Goal: Information Seeking & Learning: Learn about a topic

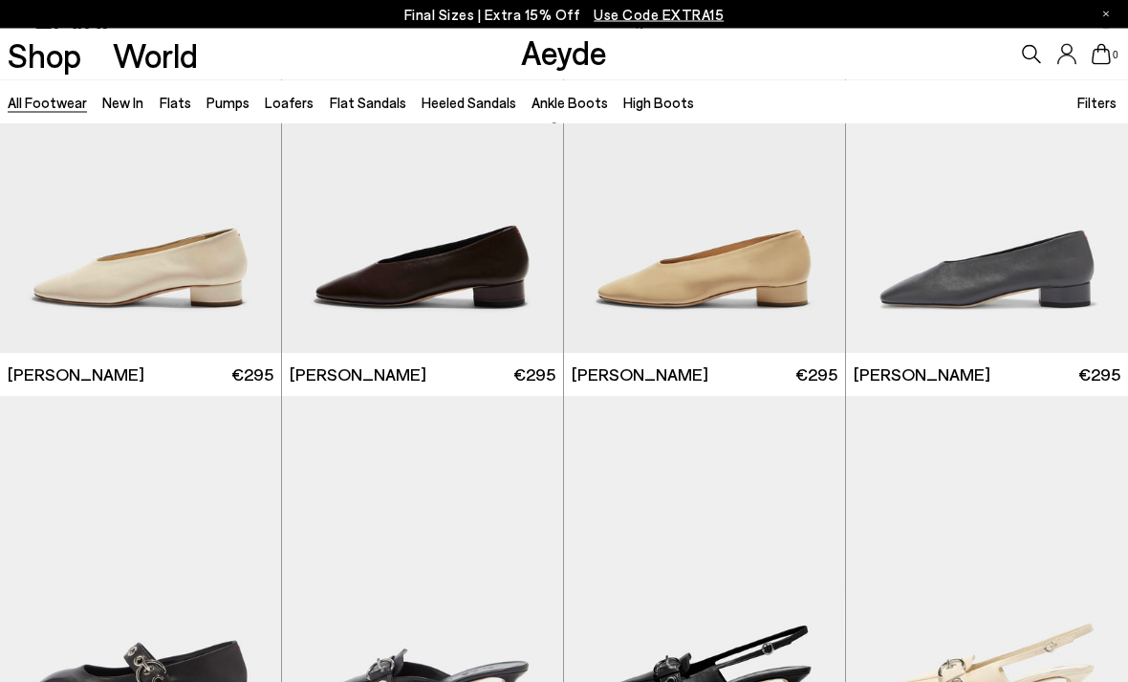
scroll to position [8493, 0]
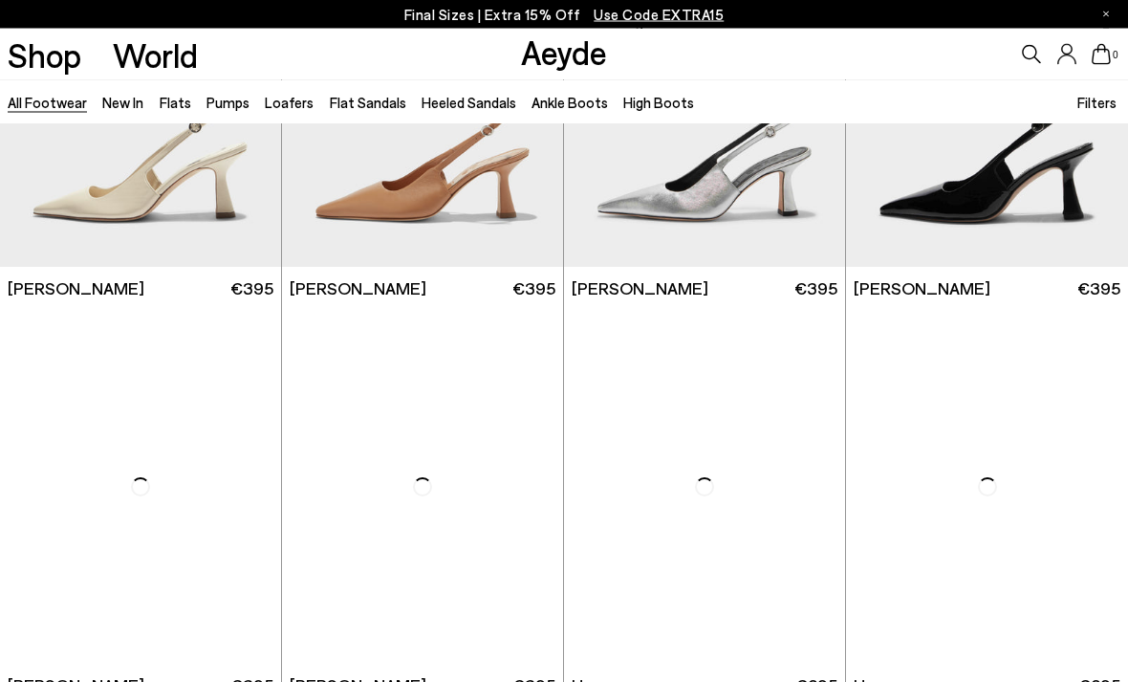
scroll to position [11461, 0]
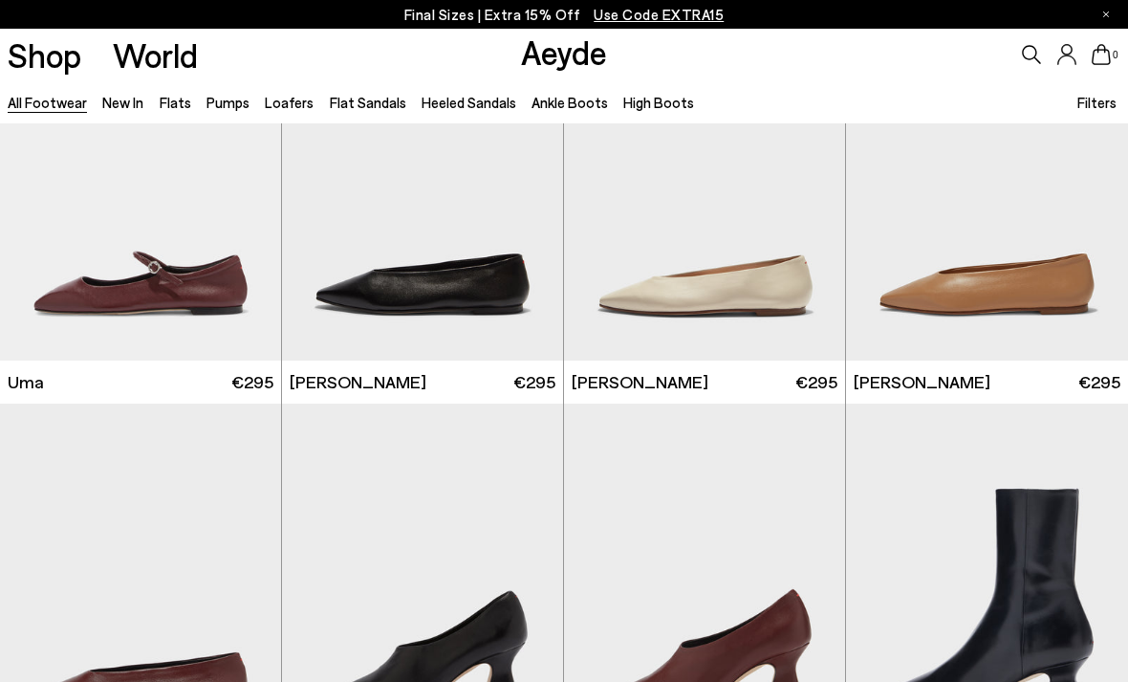
scroll to position [12825, 0]
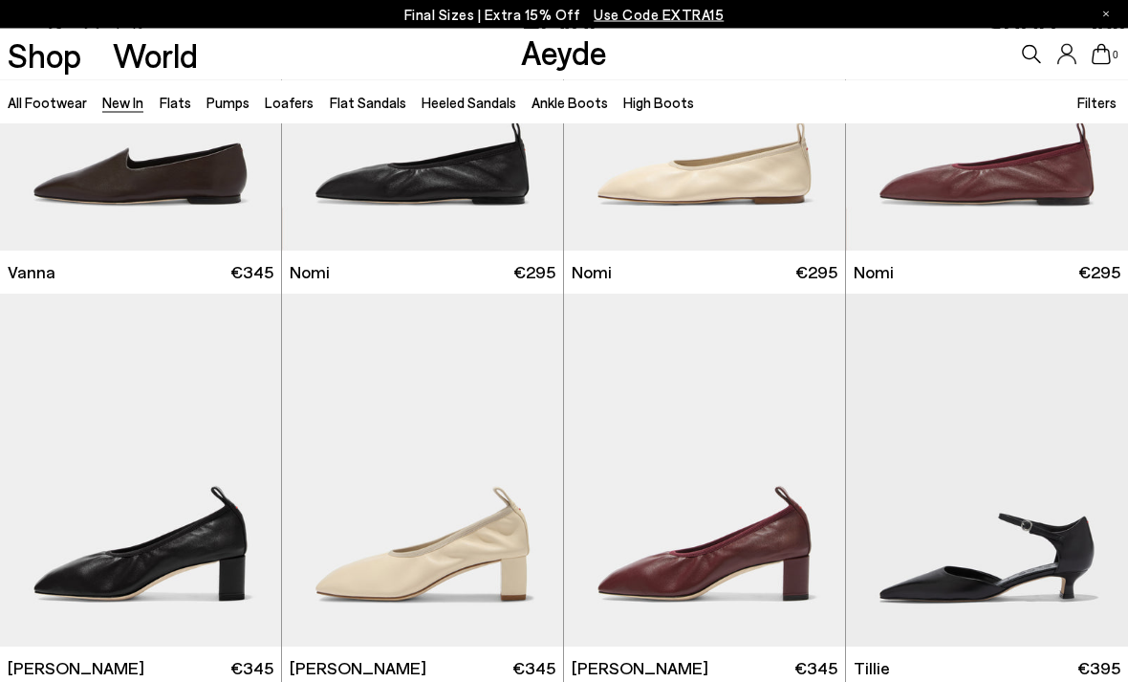
scroll to position [2597, 0]
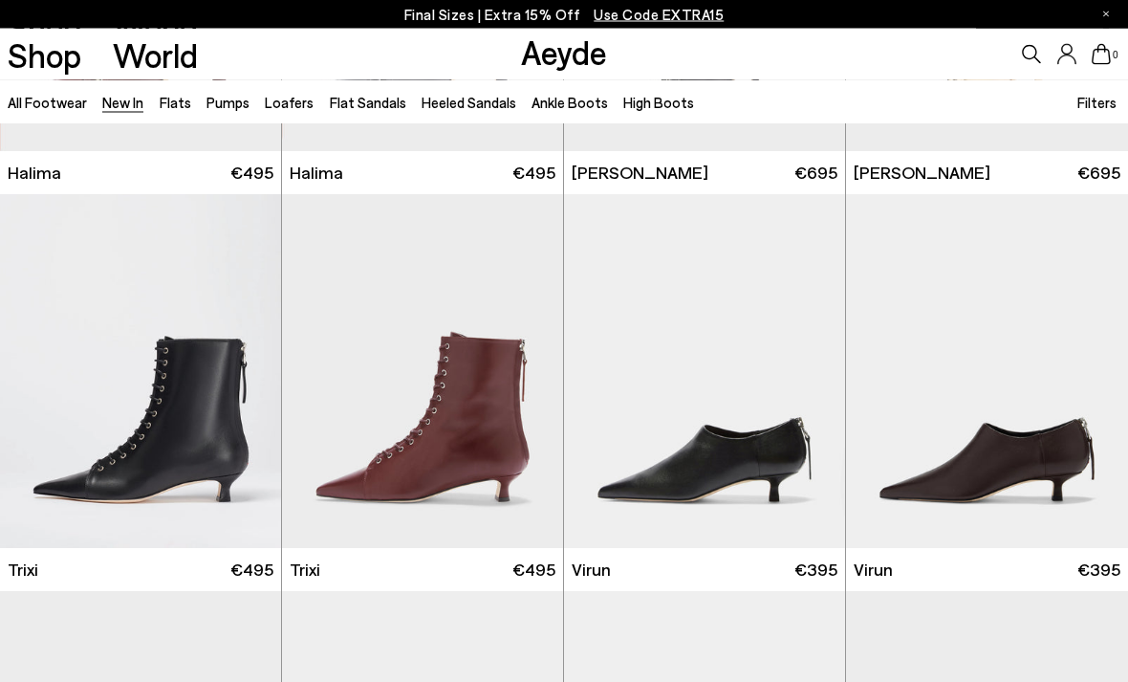
scroll to position [5484, 0]
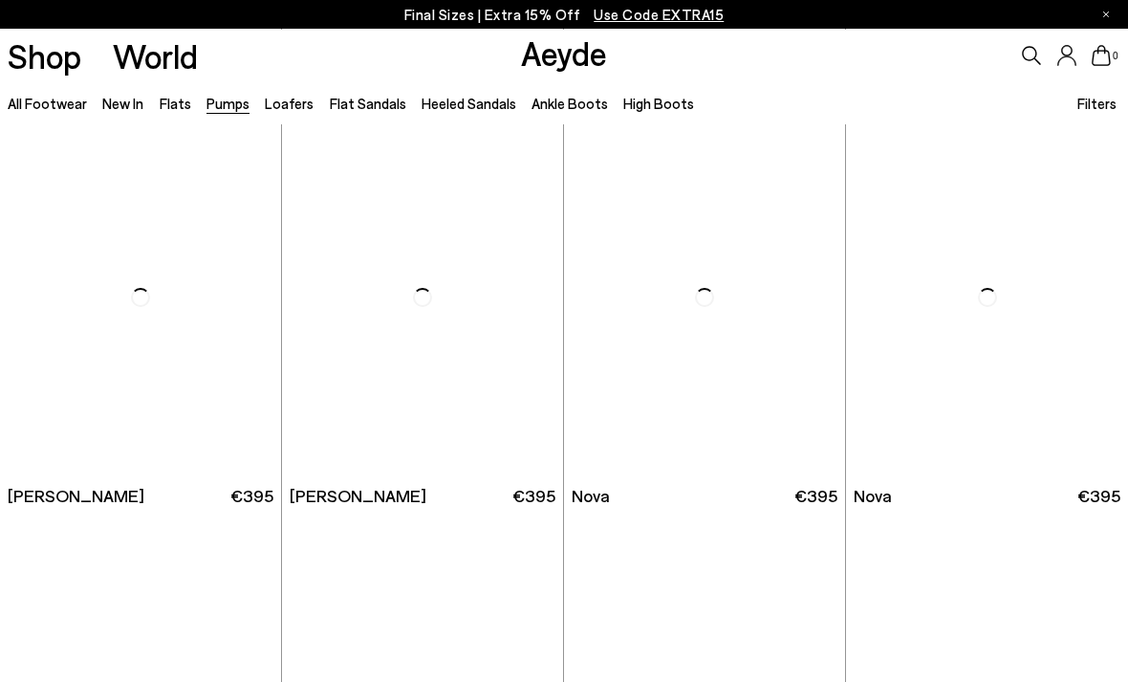
scroll to position [1449, 0]
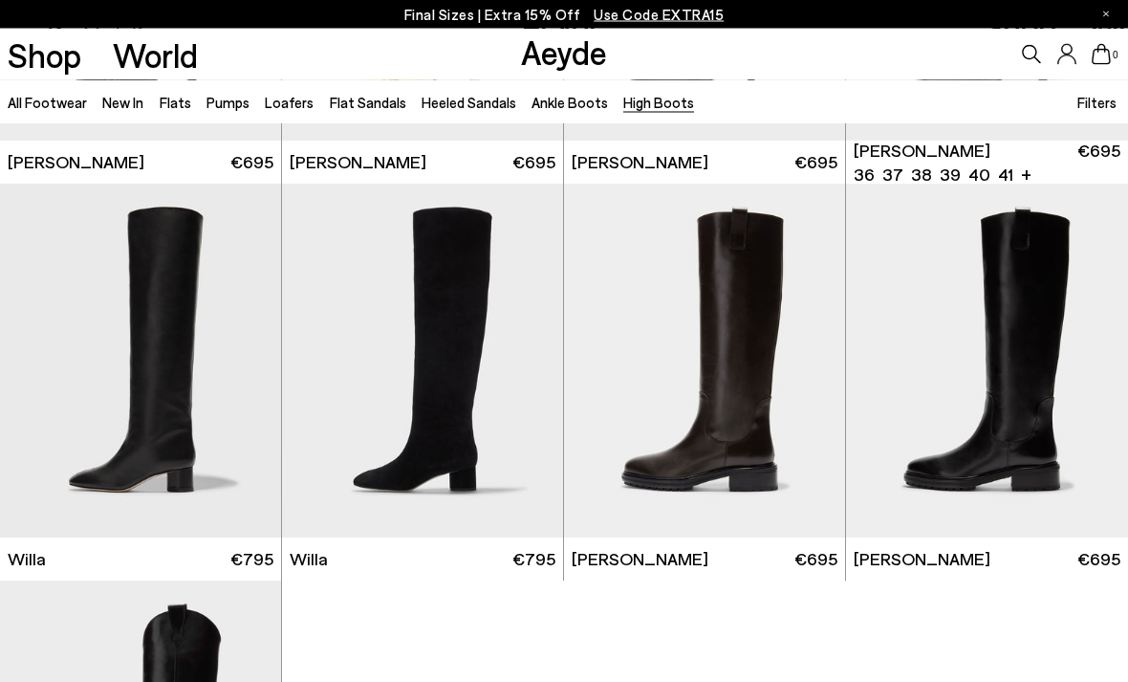
scroll to position [337, 0]
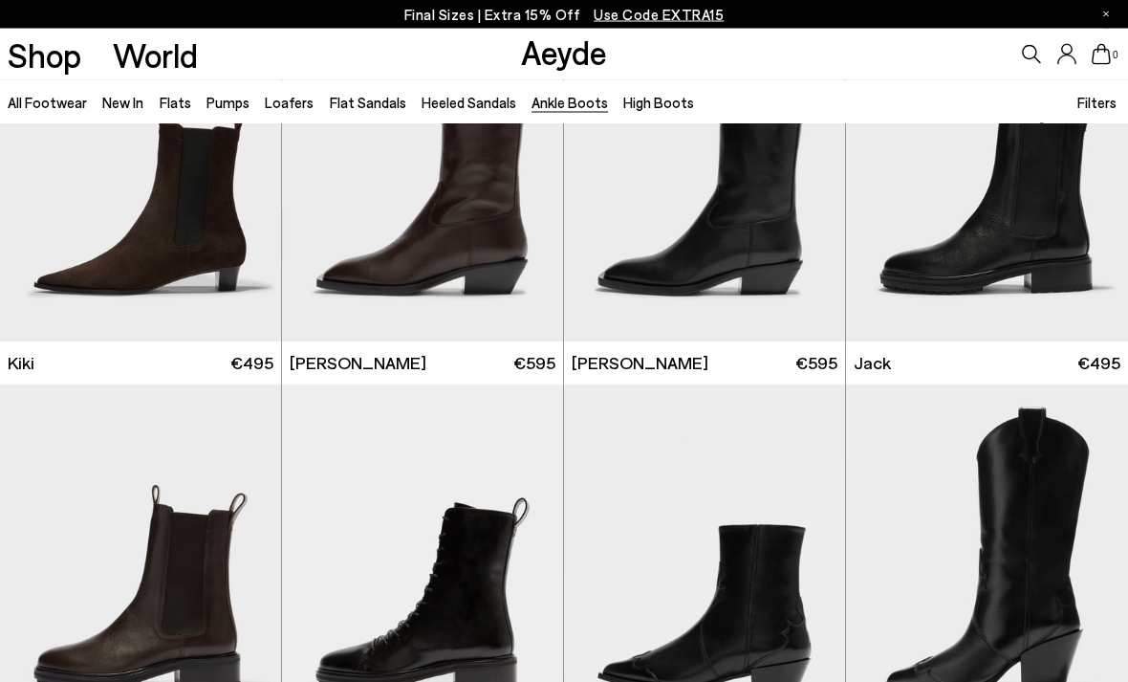
scroll to position [2517, 0]
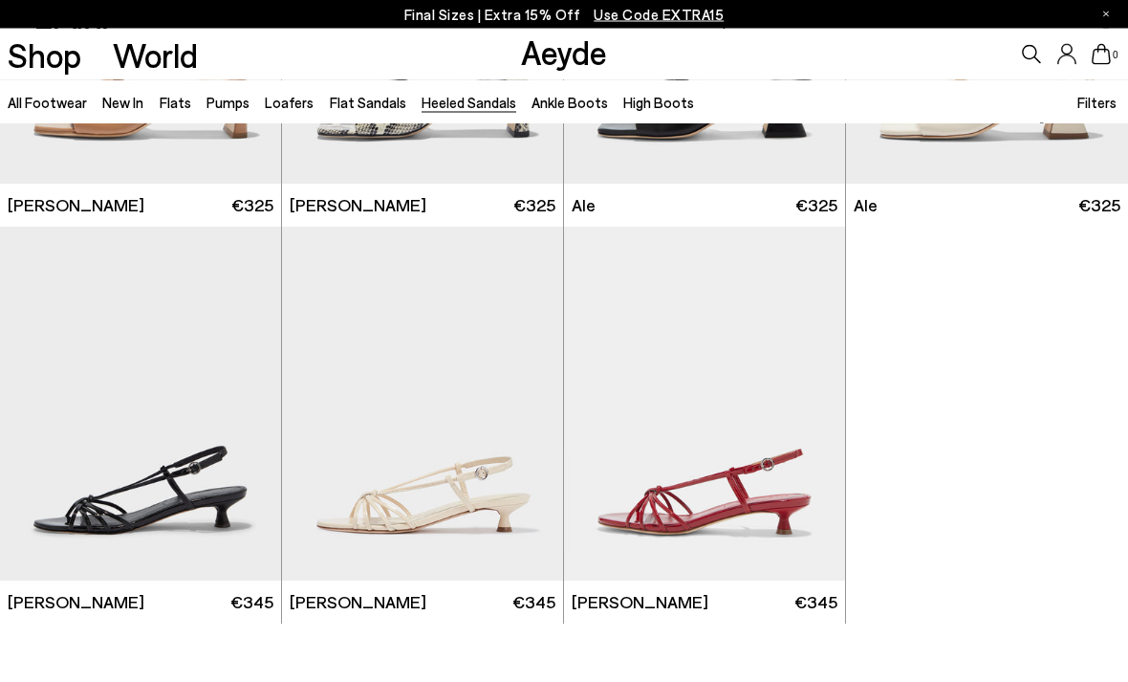
scroll to position [3467, 0]
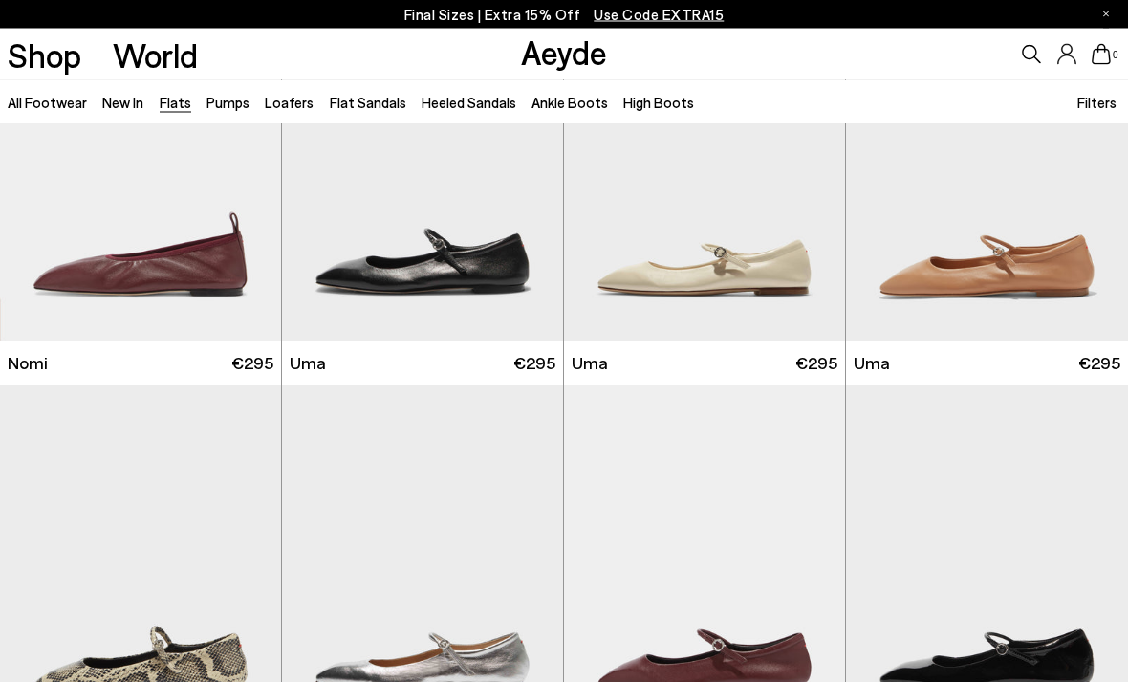
scroll to position [967, 0]
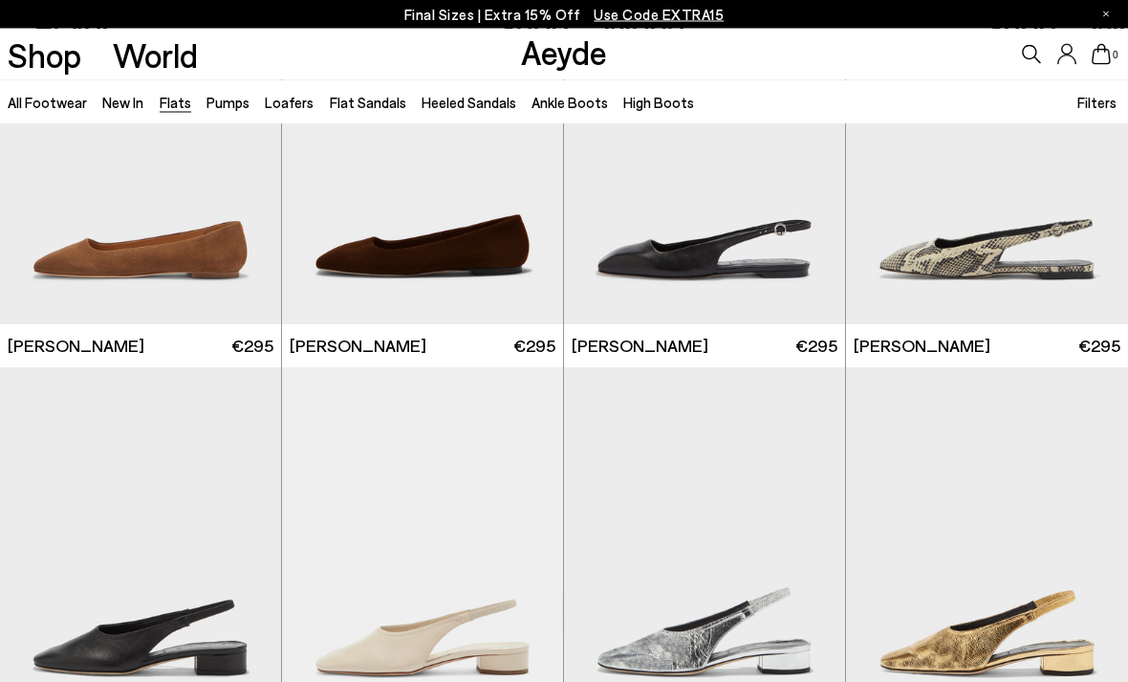
scroll to position [5310, 0]
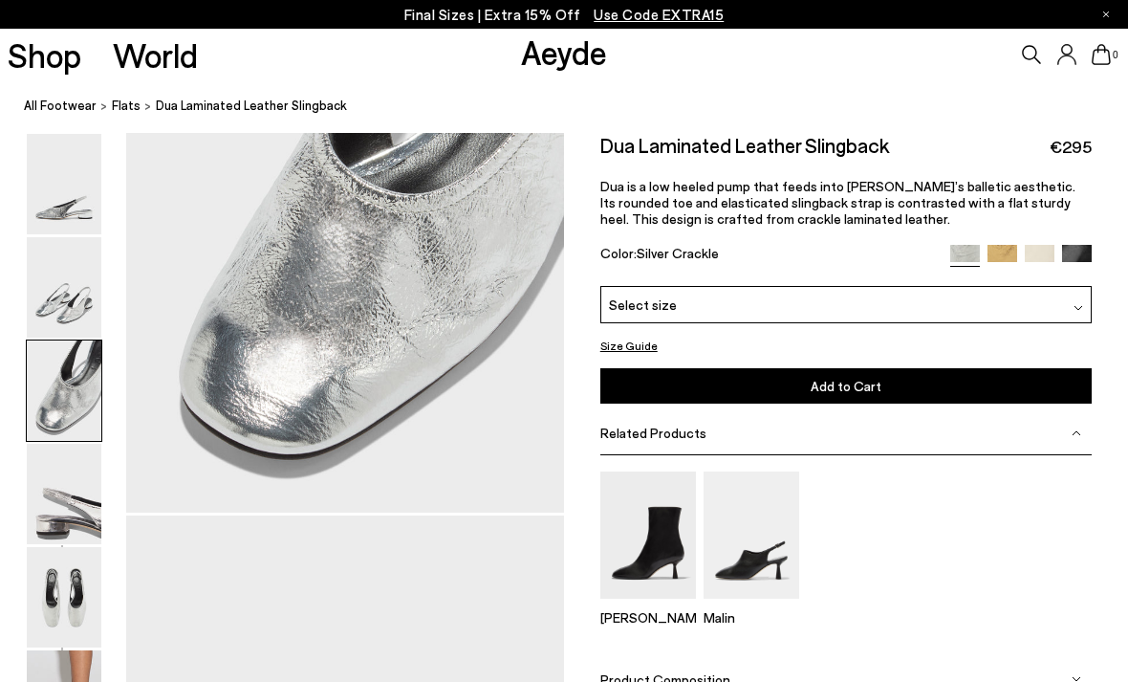
scroll to position [1342, 0]
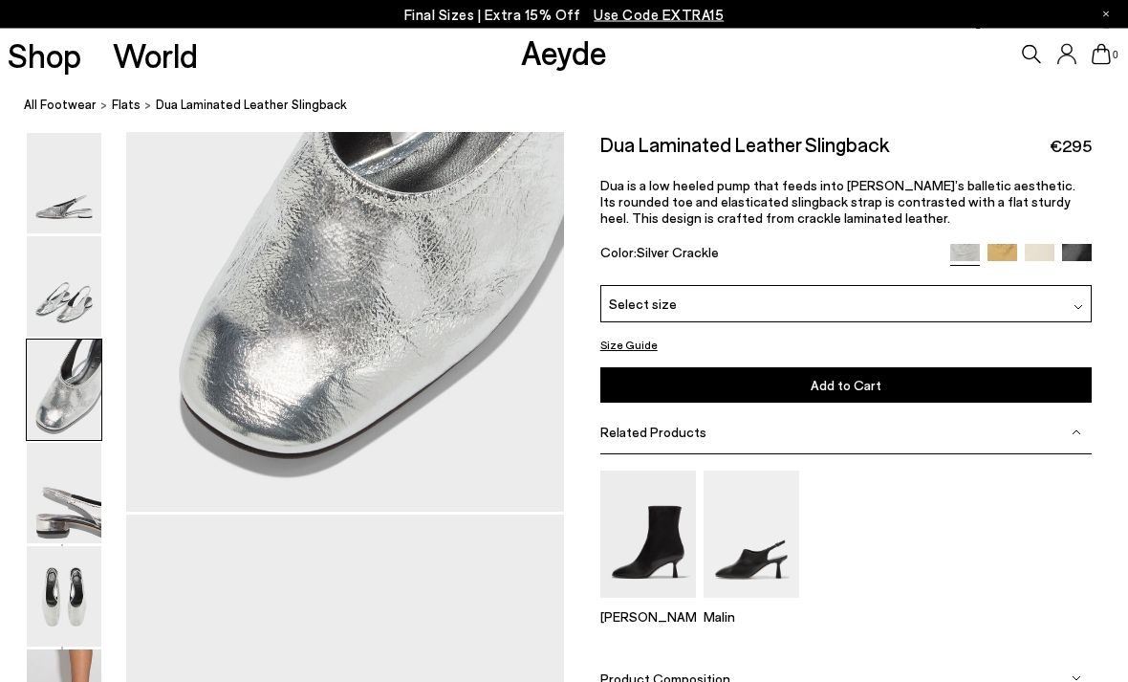
click at [1081, 201] on p "Dua is a low heeled pump that feeds into Aeyde’s balletic aesthetic. Its rounde…" at bounding box center [846, 202] width 492 height 49
